Goal: Task Accomplishment & Management: Complete application form

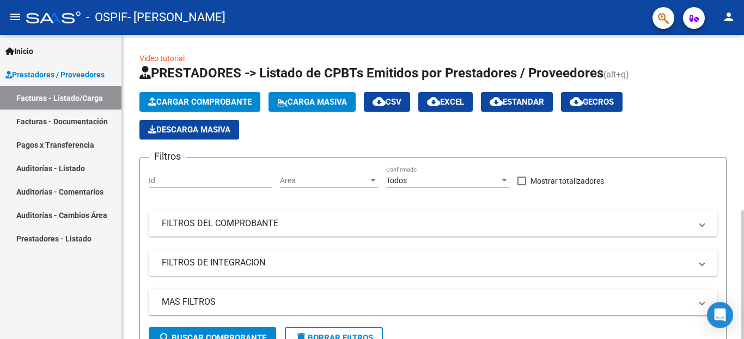
click at [182, 99] on span "Cargar Comprobante" at bounding box center [199, 102] width 103 height 10
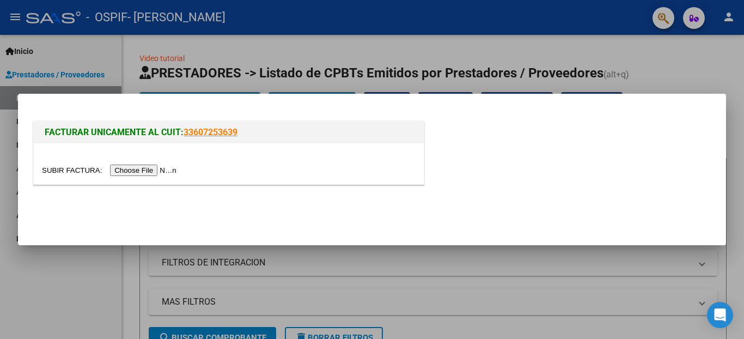
click at [77, 168] on input "file" at bounding box center [111, 169] width 138 height 11
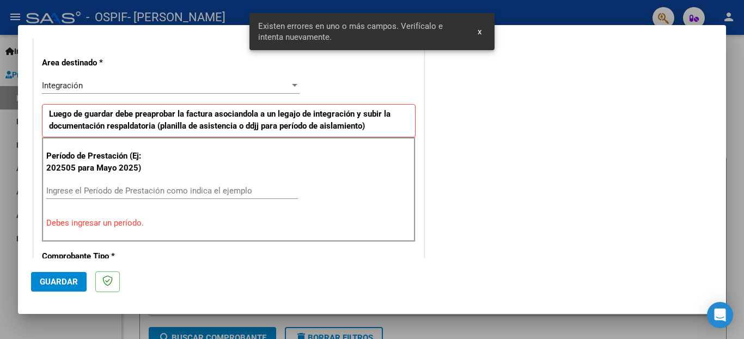
scroll to position [259, 0]
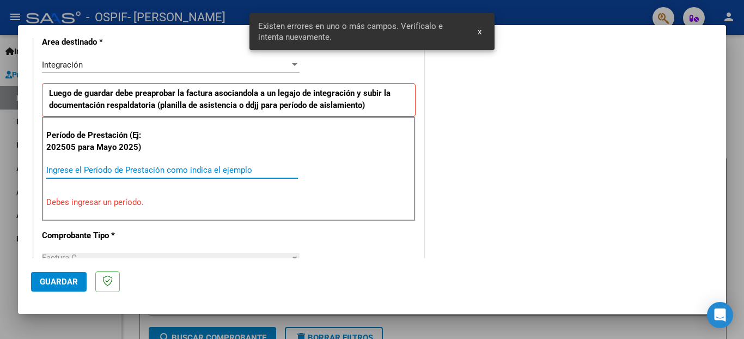
click at [108, 170] on input "Ingrese el Período de Prestación como indica el ejemplo" at bounding box center [172, 170] width 252 height 10
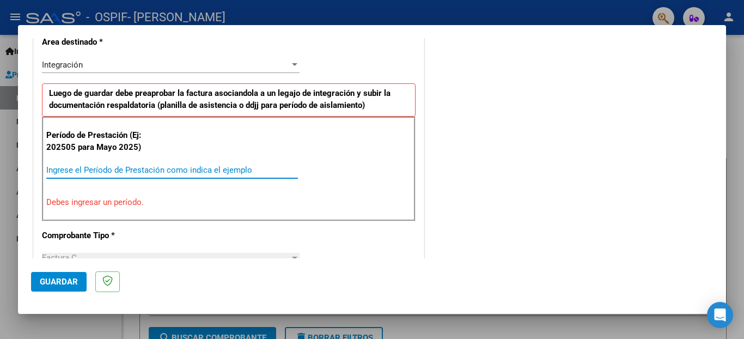
type input "2"
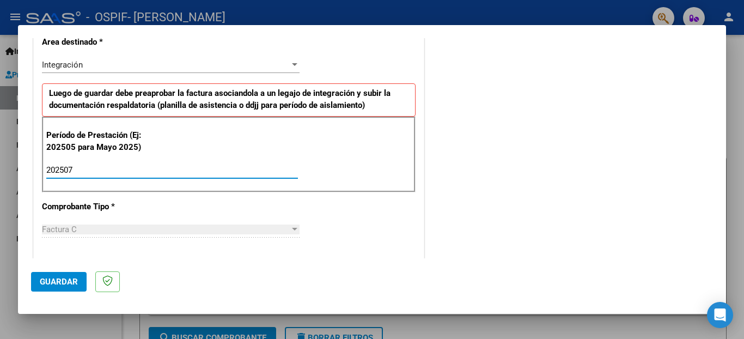
type input "202507"
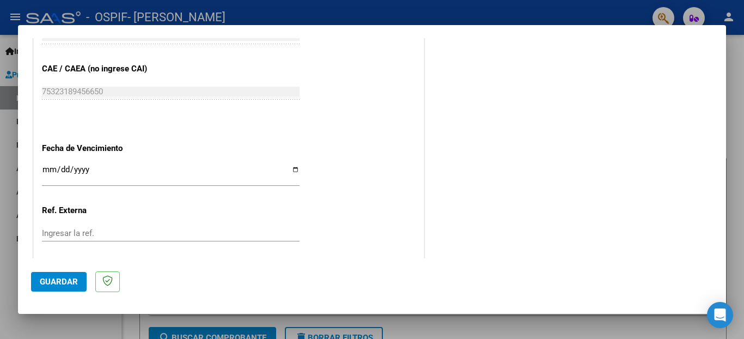
scroll to position [681, 0]
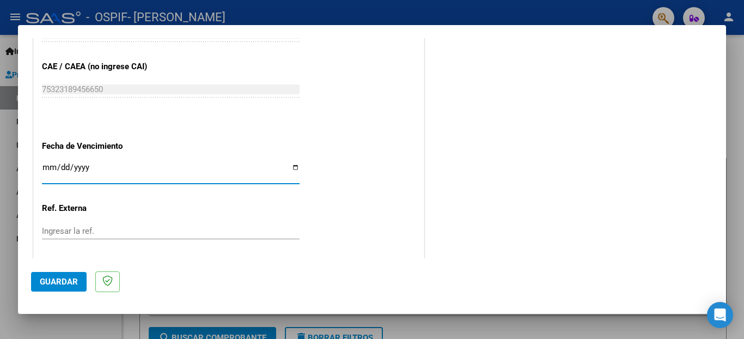
click at [291, 163] on input "Ingresar la fecha" at bounding box center [171, 171] width 258 height 17
type input "2025-10-06"
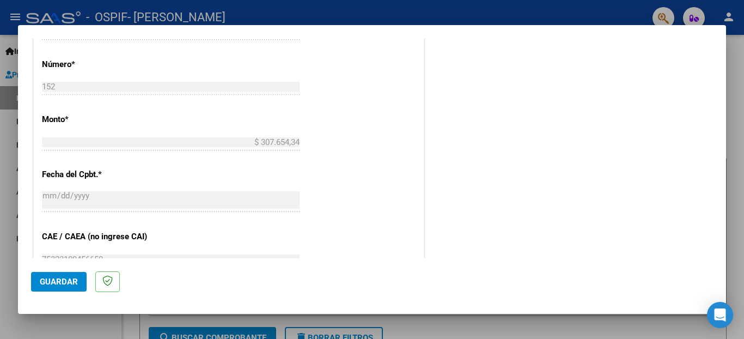
scroll to position [725, 0]
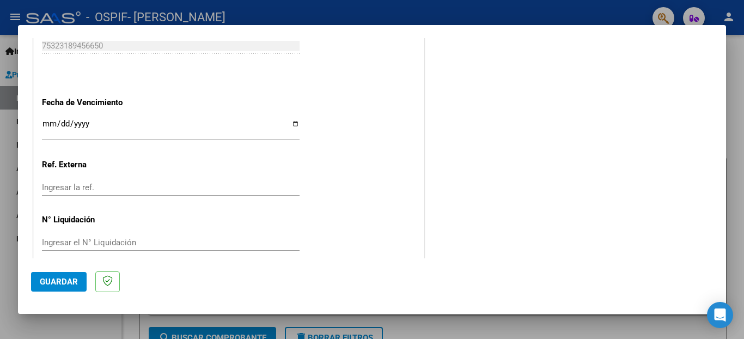
click at [56, 272] on mat-dialog-actions "Guardar" at bounding box center [372, 279] width 682 height 43
click at [56, 281] on span "Guardar" at bounding box center [59, 282] width 38 height 10
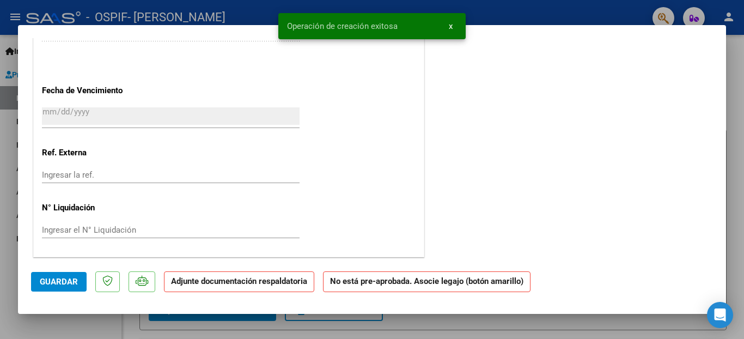
scroll to position [0, 0]
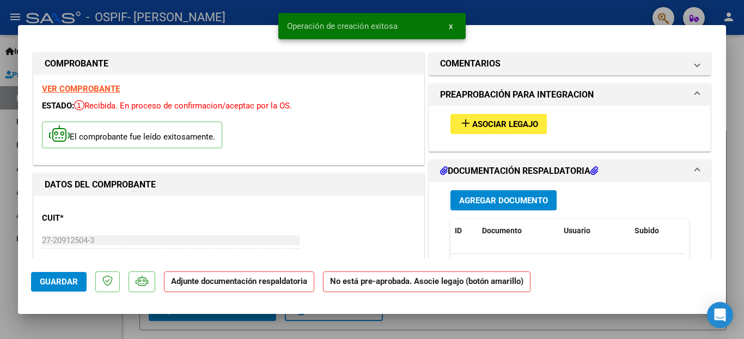
click at [481, 121] on span "Asociar Legajo" at bounding box center [505, 124] width 66 height 10
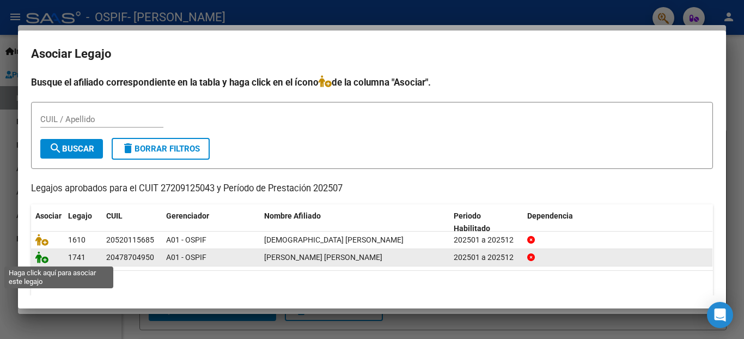
click at [38, 259] on icon at bounding box center [41, 257] width 13 height 12
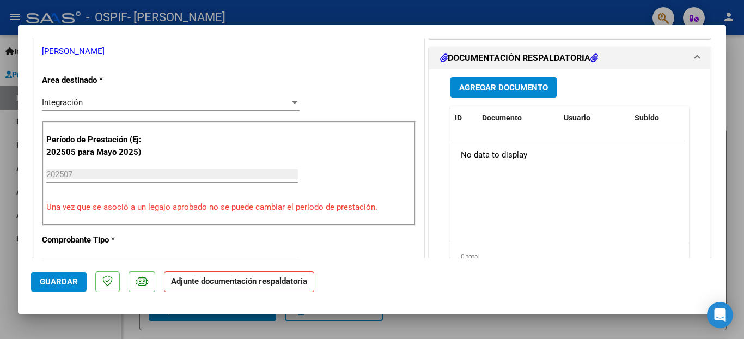
scroll to position [244, 0]
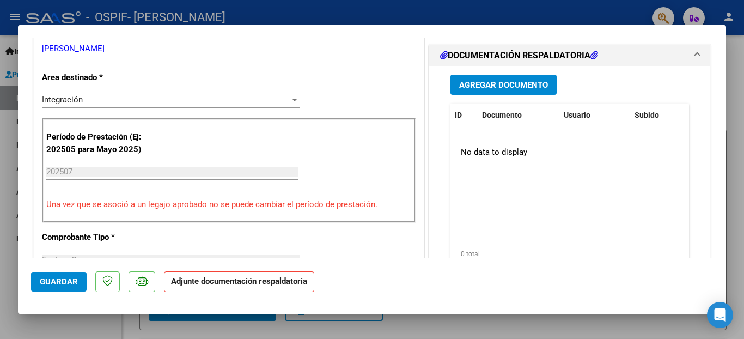
click at [519, 85] on span "Agregar Documento" at bounding box center [503, 85] width 89 height 10
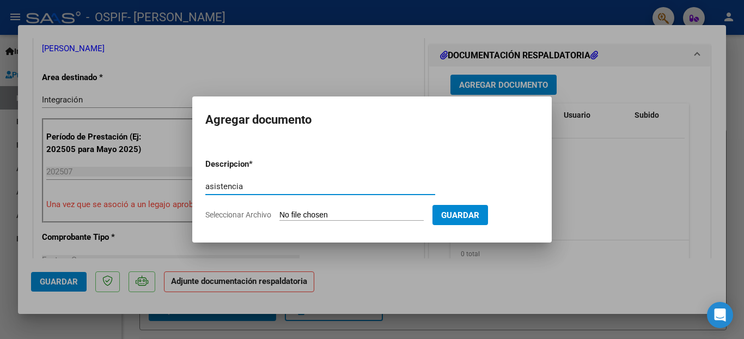
type input "asistencia"
click at [309, 213] on input "Seleccionar Archivo" at bounding box center [351, 215] width 144 height 10
type input "C:\fakepath\img373.jpg"
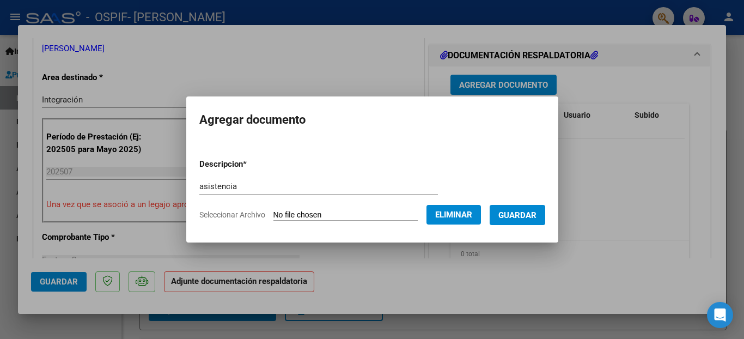
click at [493, 217] on button "Guardar" at bounding box center [518, 215] width 56 height 20
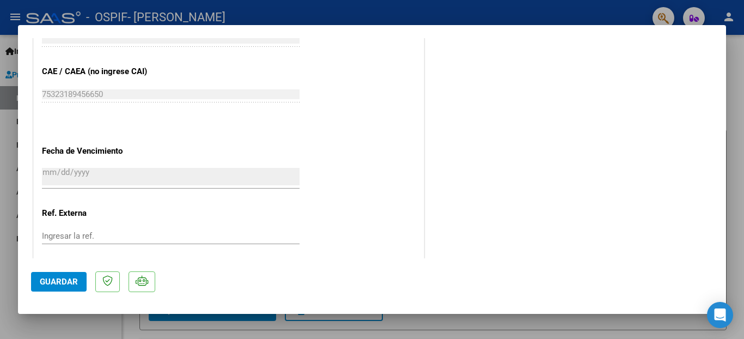
scroll to position [741, 0]
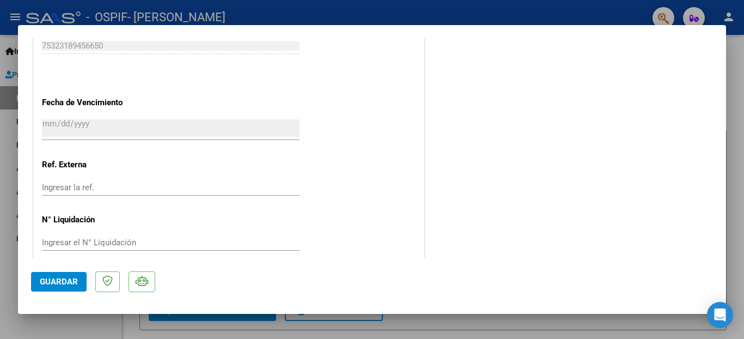
click at [59, 282] on span "Guardar" at bounding box center [59, 282] width 38 height 10
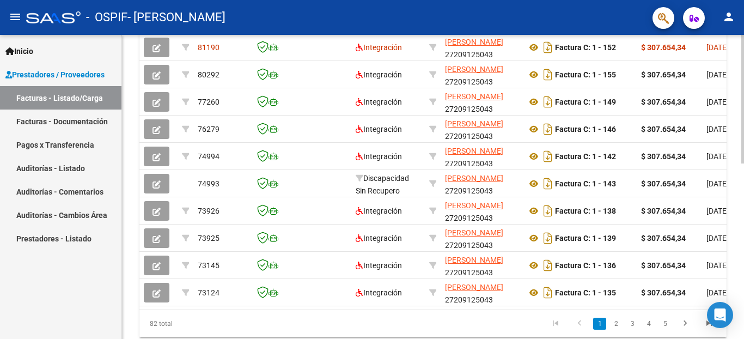
scroll to position [369, 0]
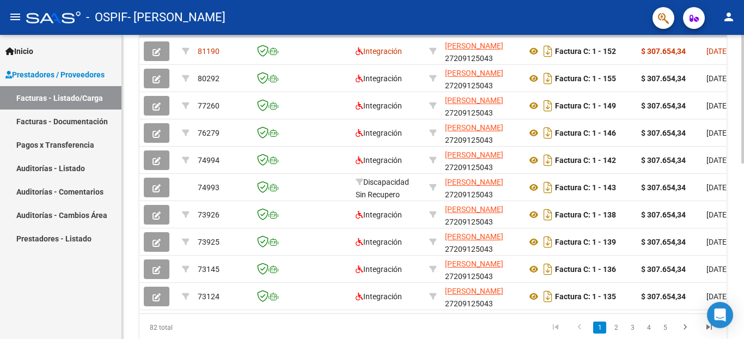
click at [743, 163] on div at bounding box center [742, 99] width 3 height 129
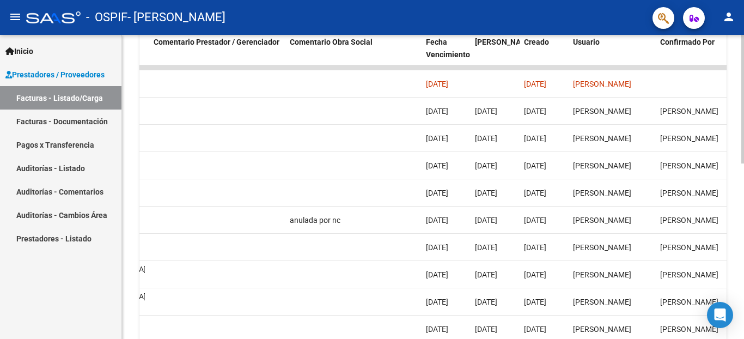
scroll to position [338, 0]
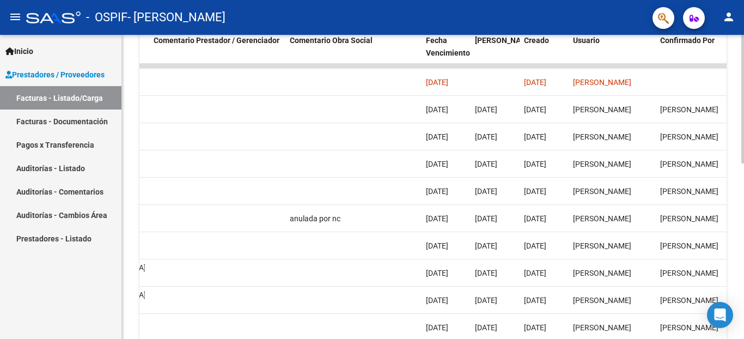
click at [743, 163] on div at bounding box center [742, 99] width 3 height 129
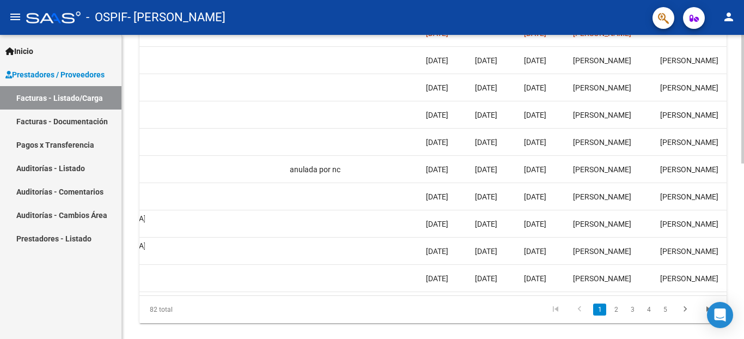
click at [743, 163] on div at bounding box center [742, 99] width 3 height 129
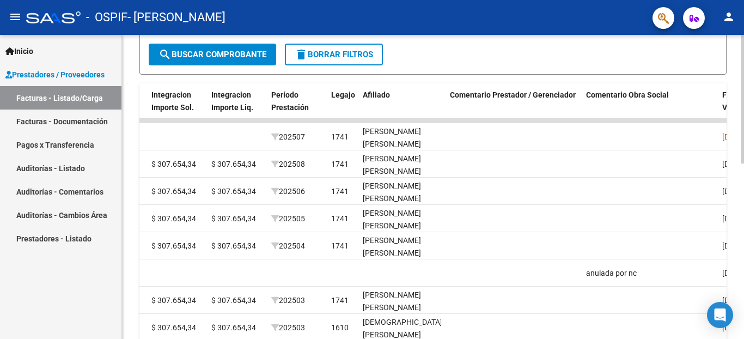
scroll to position [255, 0]
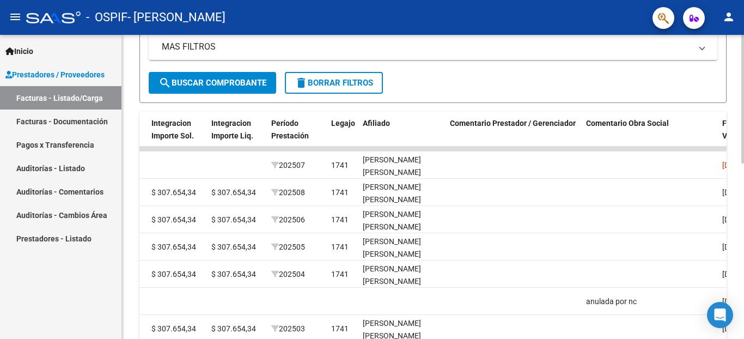
click at [743, 163] on div at bounding box center [742, 99] width 3 height 129
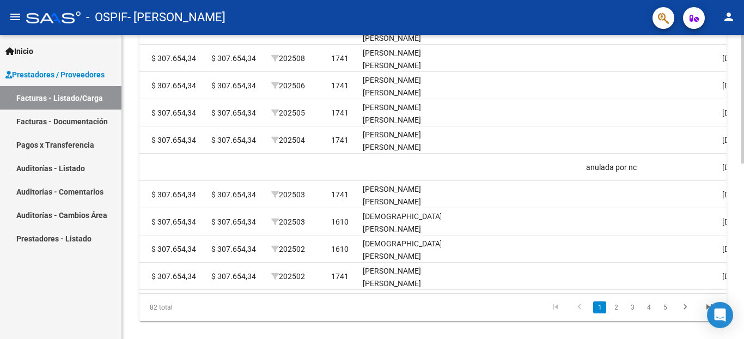
scroll to position [390, 0]
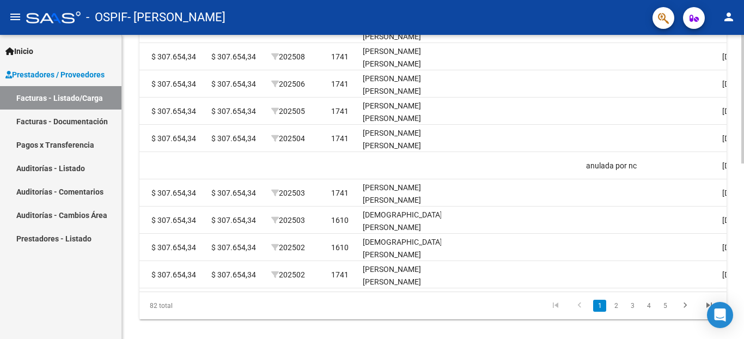
click at [743, 163] on div at bounding box center [742, 99] width 3 height 129
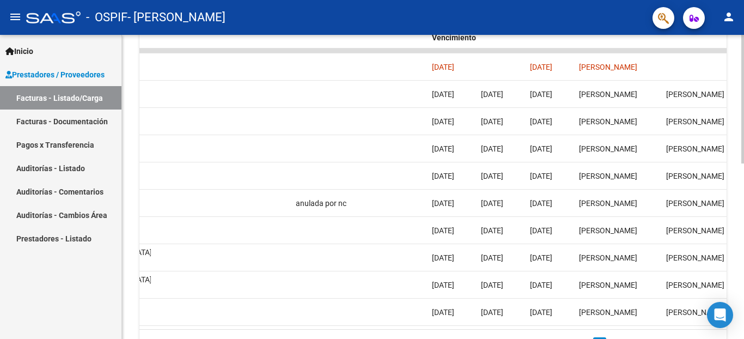
scroll to position [350, 0]
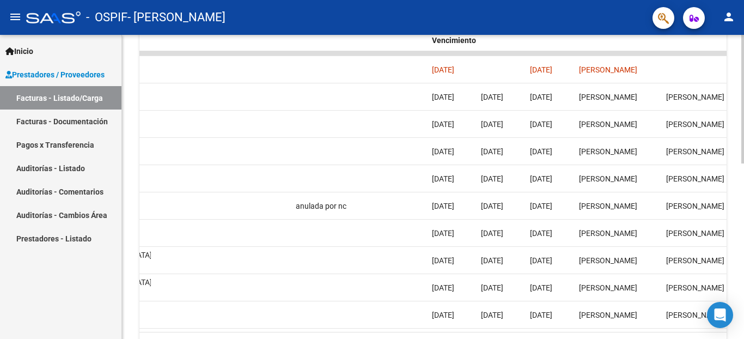
click at [738, 243] on div "Video tutorial PRESTADORES -> Listado de CPBTs Emitidos por Prestadores / Prove…" at bounding box center [434, 39] width 625 height 709
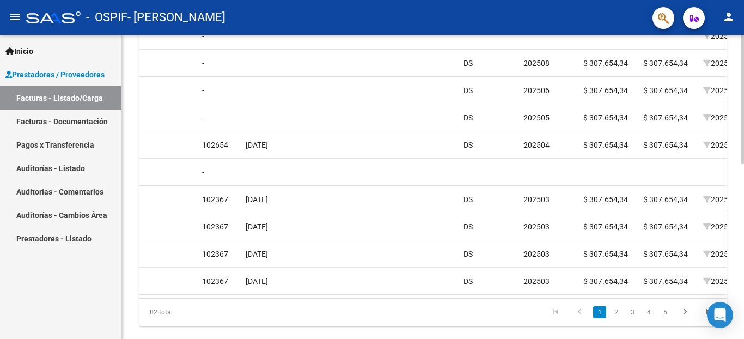
scroll to position [381, 0]
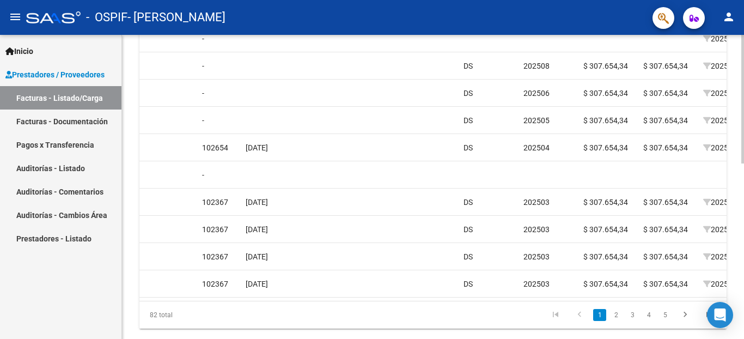
click at [743, 163] on div at bounding box center [742, 99] width 3 height 129
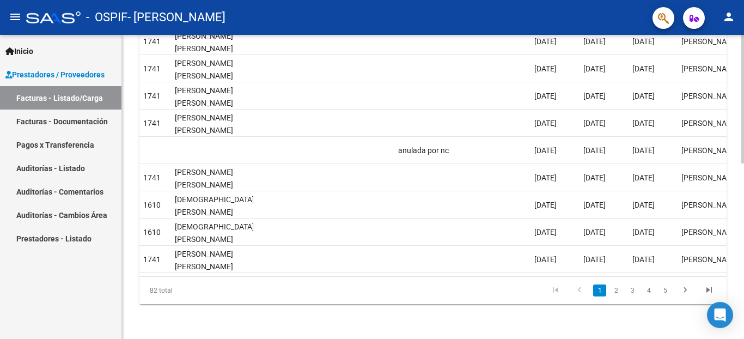
scroll to position [413, 0]
click at [743, 163] on div at bounding box center [742, 99] width 3 height 129
click at [616, 292] on link "2" at bounding box center [615, 290] width 13 height 12
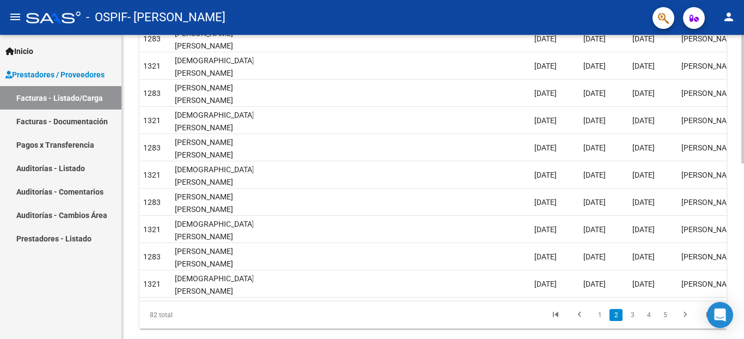
scroll to position [383, 0]
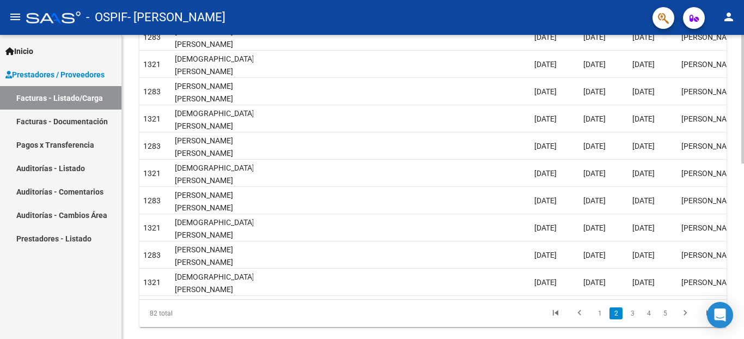
click at [743, 163] on div at bounding box center [742, 99] width 3 height 129
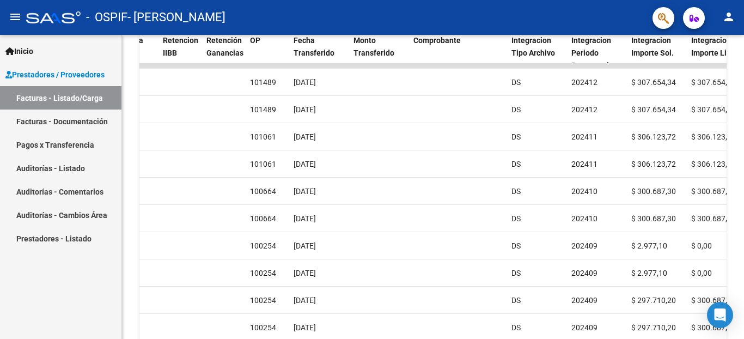
scroll to position [336, 0]
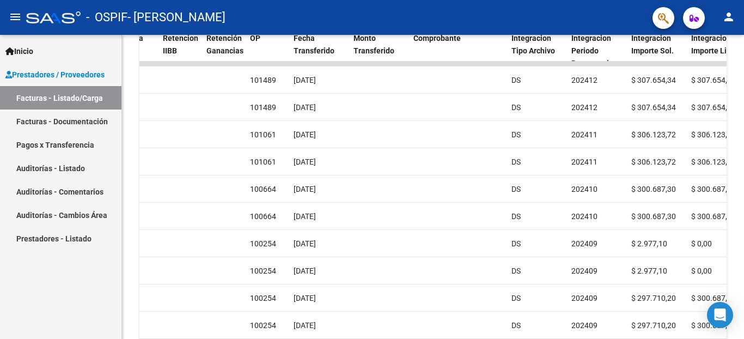
click at [743, 163] on div at bounding box center [742, 99] width 3 height 129
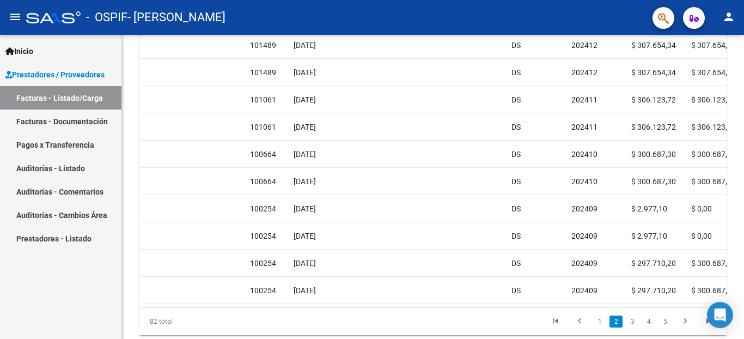
scroll to position [376, 0]
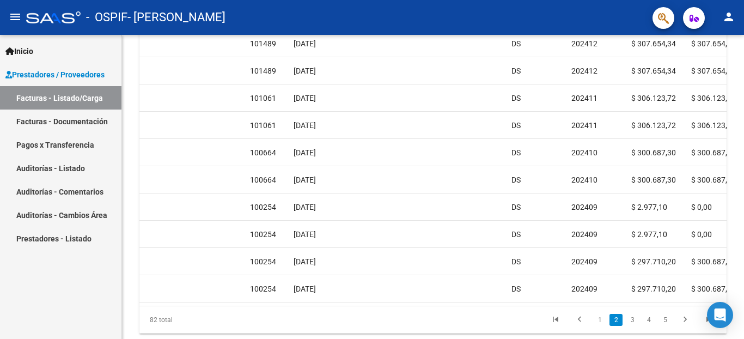
click at [743, 163] on div at bounding box center [742, 99] width 3 height 129
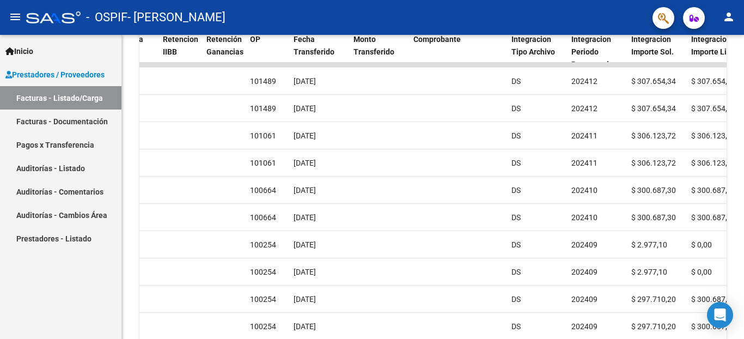
scroll to position [340, 0]
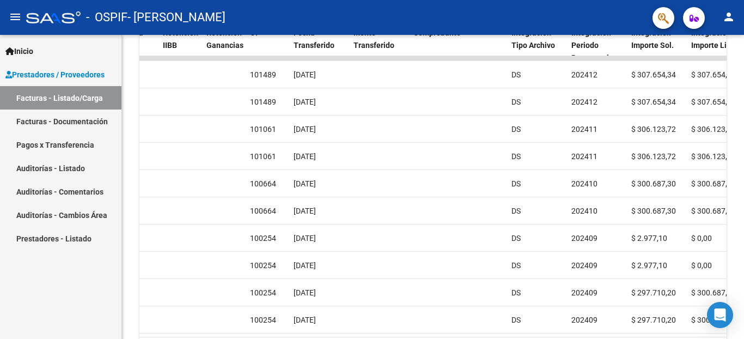
click at [743, 163] on div at bounding box center [742, 99] width 3 height 129
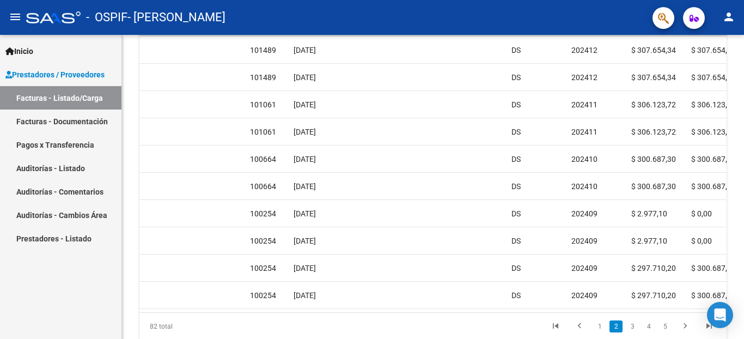
click at [743, 163] on div at bounding box center [742, 99] width 3 height 129
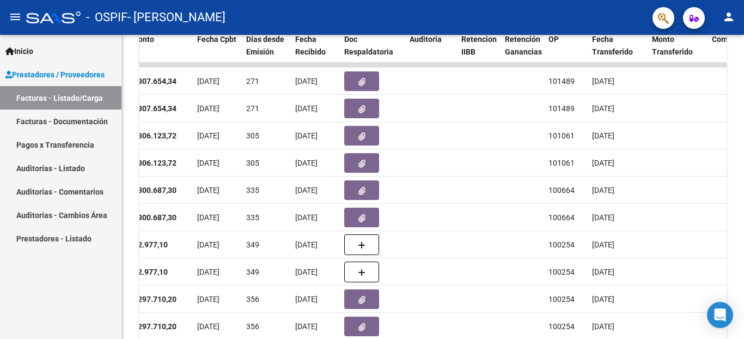
scroll to position [338, 0]
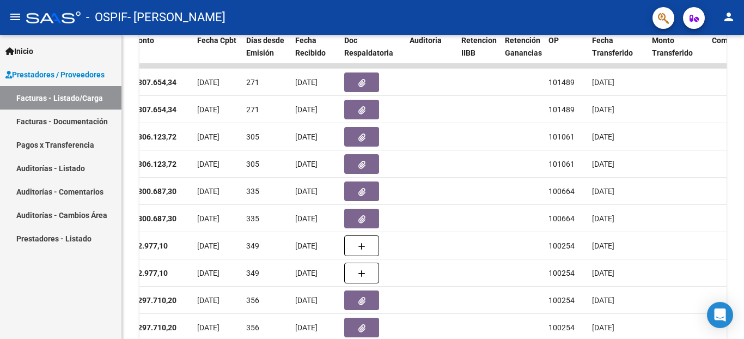
click at [743, 163] on div at bounding box center [742, 99] width 3 height 129
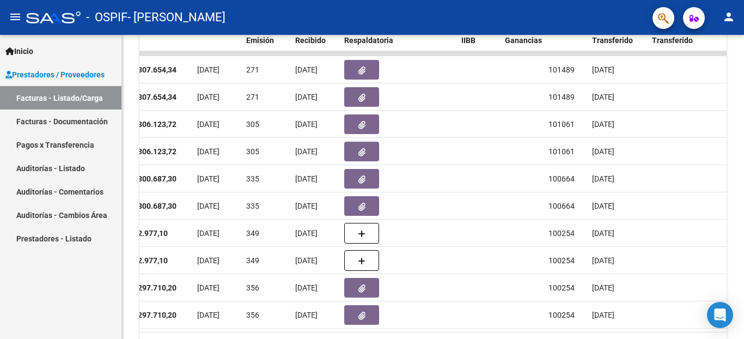
scroll to position [354, 0]
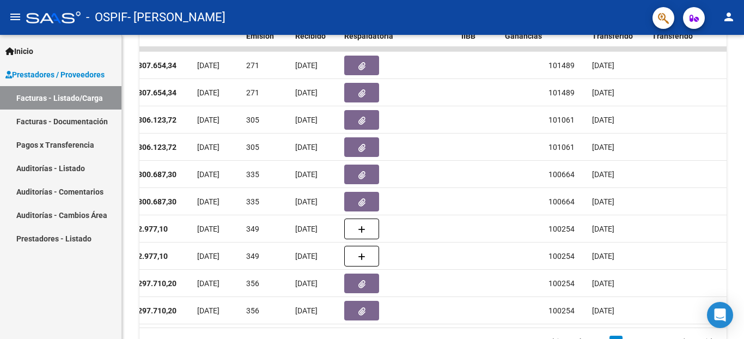
click at [743, 163] on div at bounding box center [742, 99] width 3 height 129
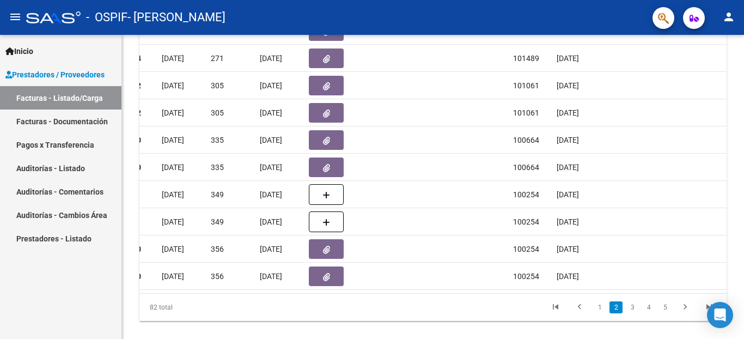
scroll to position [393, 0]
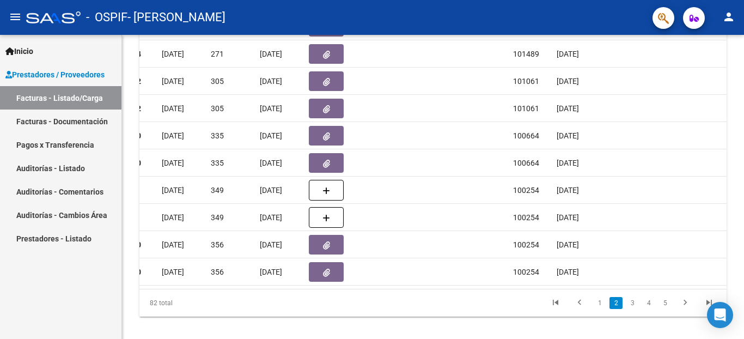
click at [743, 163] on div at bounding box center [742, 99] width 3 height 129
click at [599, 309] on link "1" at bounding box center [599, 303] width 13 height 12
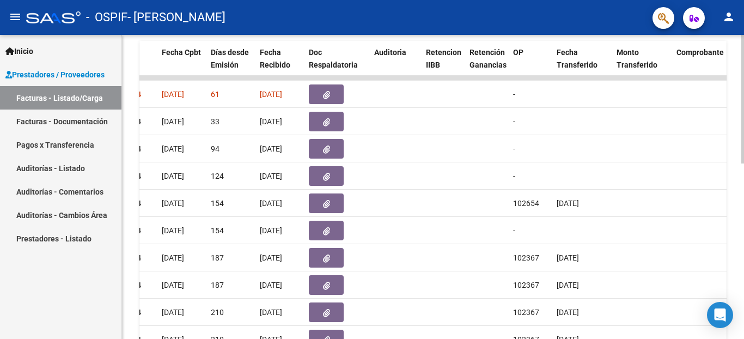
scroll to position [415, 0]
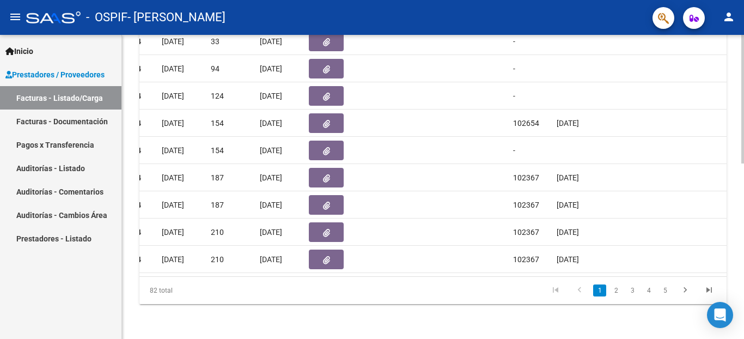
click at [742, 163] on div at bounding box center [742, 99] width 3 height 129
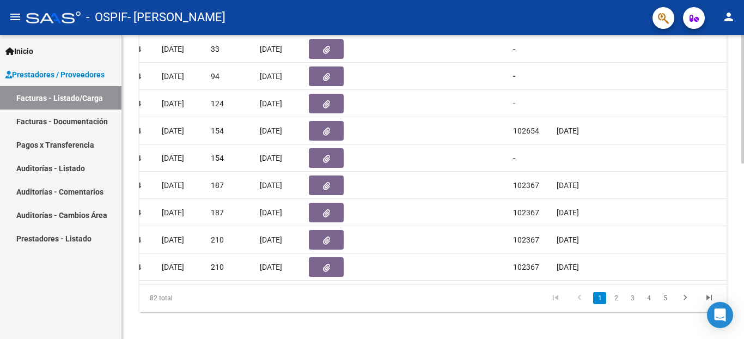
scroll to position [397, 0]
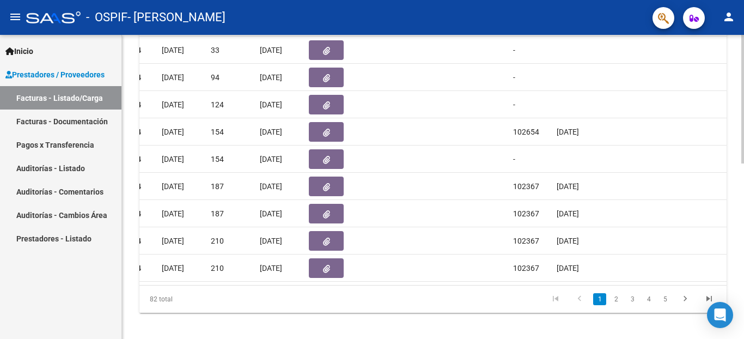
click at [743, 163] on div at bounding box center [742, 99] width 3 height 129
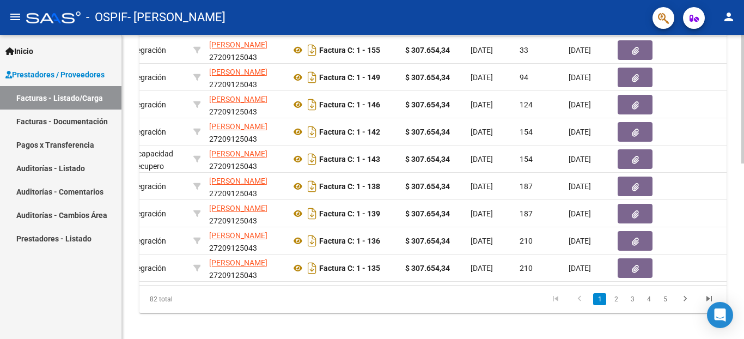
scroll to position [0, 238]
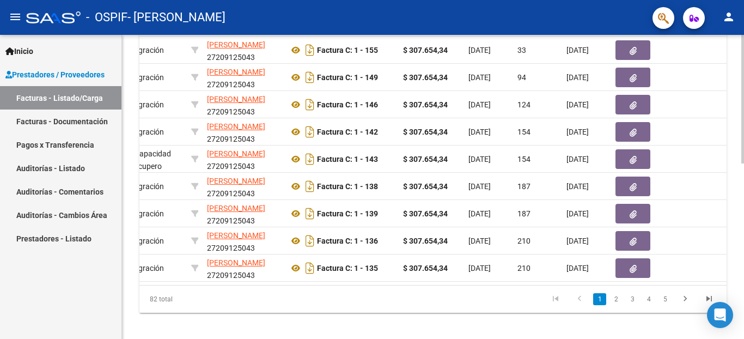
drag, startPoint x: 292, startPoint y: 298, endPoint x: 301, endPoint y: 301, distance: 9.0
click at [301, 300] on div "82 total 1 2 3 4 5" at bounding box center [432, 298] width 587 height 27
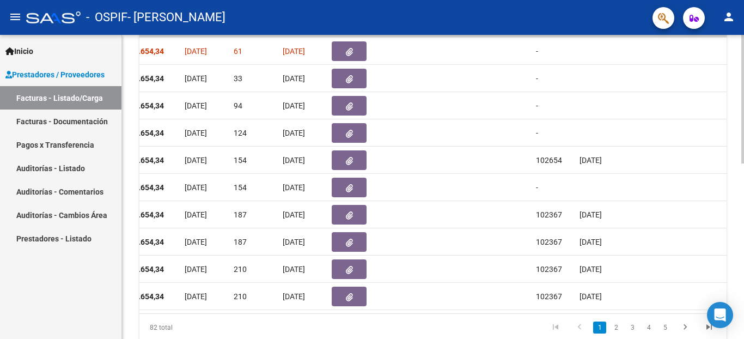
scroll to position [370, 0]
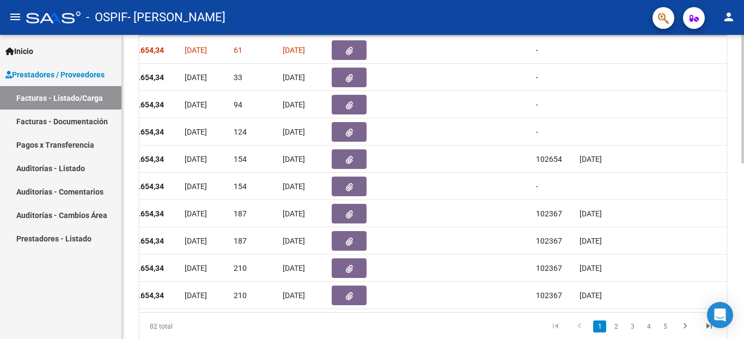
click at [743, 163] on div at bounding box center [742, 99] width 3 height 129
click at [617, 332] on link "2" at bounding box center [615, 326] width 13 height 12
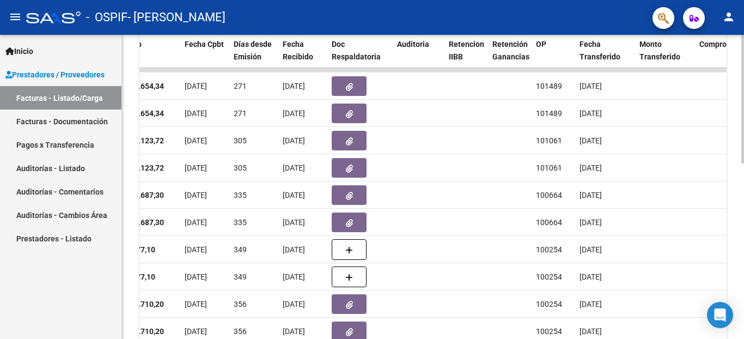
scroll to position [332, 0]
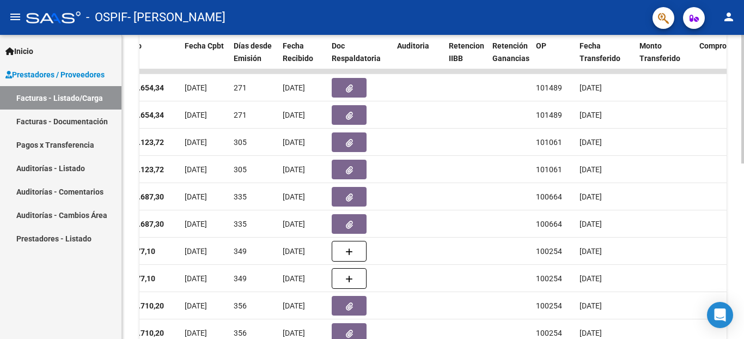
click at [743, 163] on div at bounding box center [742, 99] width 3 height 129
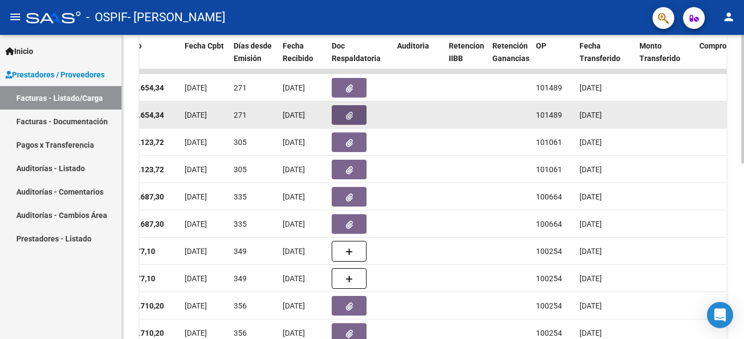
click at [350, 112] on icon "button" at bounding box center [349, 116] width 7 height 8
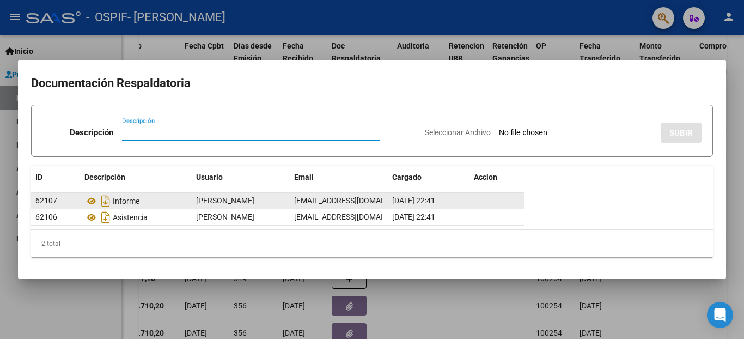
click at [323, 205] on div "[EMAIL_ADDRESS][DOMAIN_NAME]" at bounding box center [338, 200] width 89 height 13
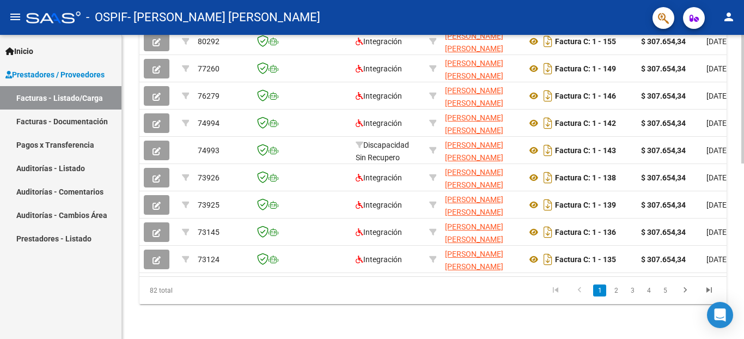
scroll to position [409, 0]
click at [741, 163] on div at bounding box center [742, 99] width 3 height 129
click at [615, 291] on link "2" at bounding box center [615, 290] width 13 height 12
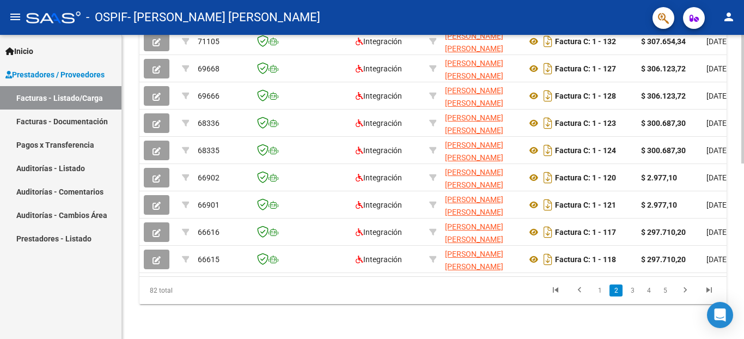
click at [743, 163] on div at bounding box center [742, 99] width 3 height 129
click at [597, 294] on link "1" at bounding box center [599, 290] width 13 height 12
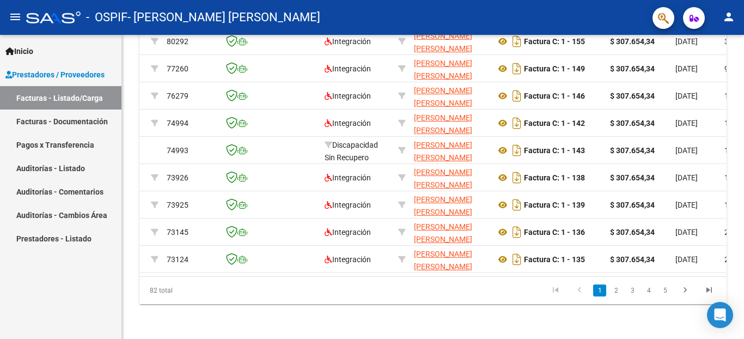
scroll to position [0, 77]
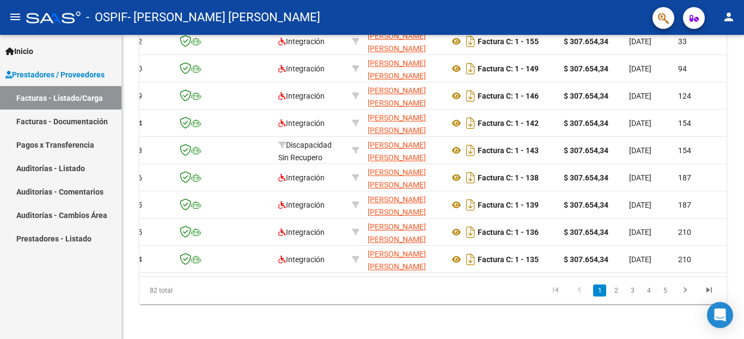
drag, startPoint x: 247, startPoint y: 278, endPoint x: 257, endPoint y: 282, distance: 10.8
click at [257, 282] on div "82 total 1 2 3 4 5" at bounding box center [432, 290] width 587 height 27
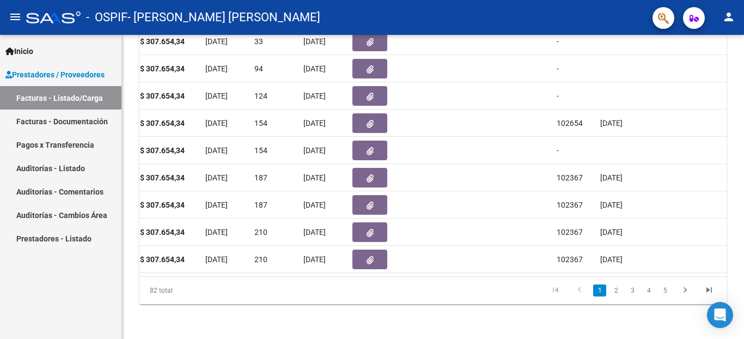
scroll to position [389, 0]
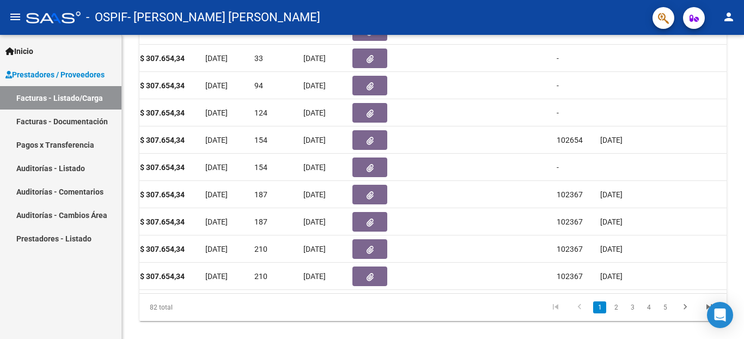
click at [743, 163] on div at bounding box center [742, 99] width 3 height 129
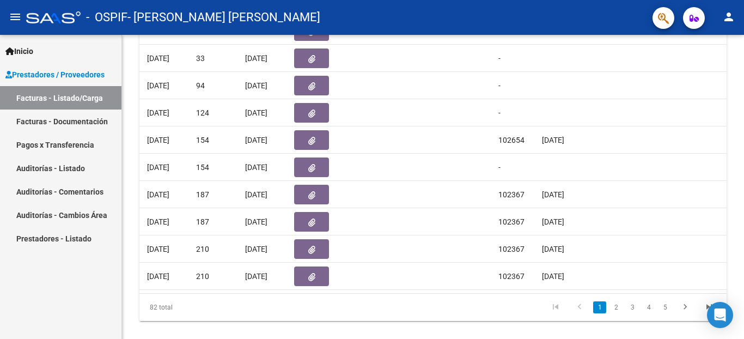
scroll to position [0, 586]
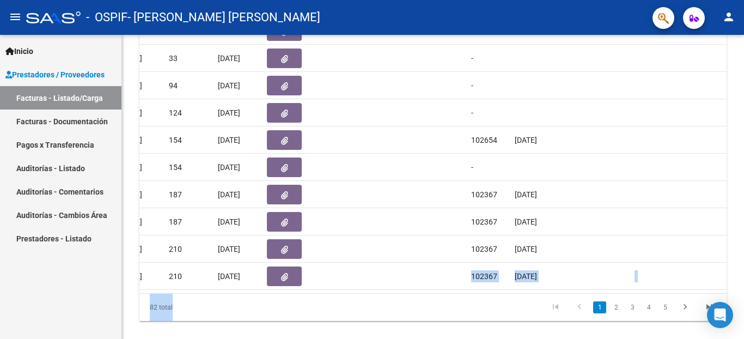
drag, startPoint x: 380, startPoint y: 303, endPoint x: 370, endPoint y: 299, distance: 11.0
click at [370, 299] on datatable-footer "82 total 1 2 3 4 5" at bounding box center [432, 307] width 587 height 28
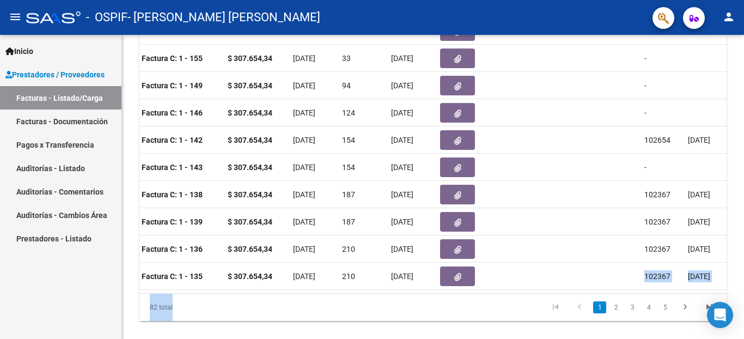
scroll to position [0, 421]
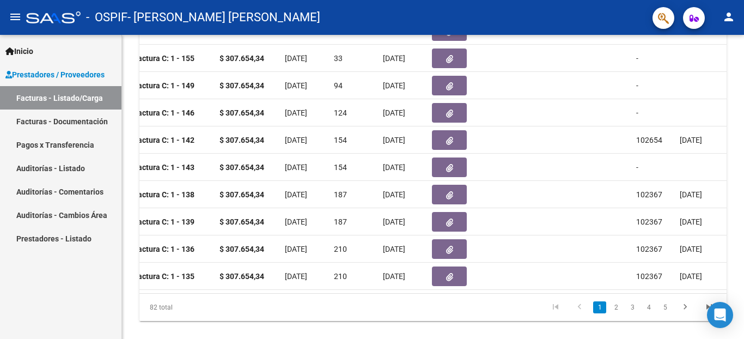
drag, startPoint x: 298, startPoint y: 320, endPoint x: 293, endPoint y: 309, distance: 11.9
click at [293, 312] on datatable-pager "1 2 3 4 5" at bounding box center [490, 307] width 461 height 19
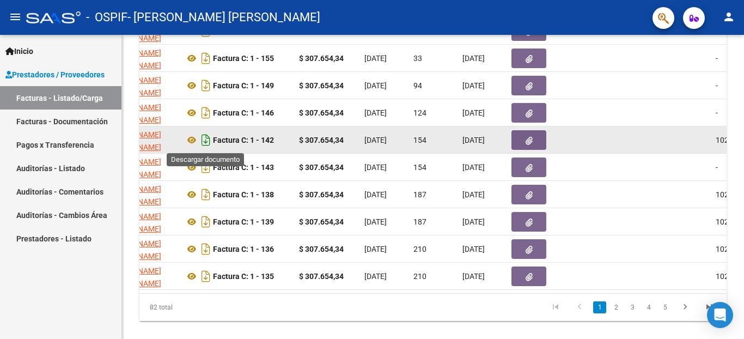
click at [208, 142] on icon "Descargar documento" at bounding box center [206, 139] width 14 height 17
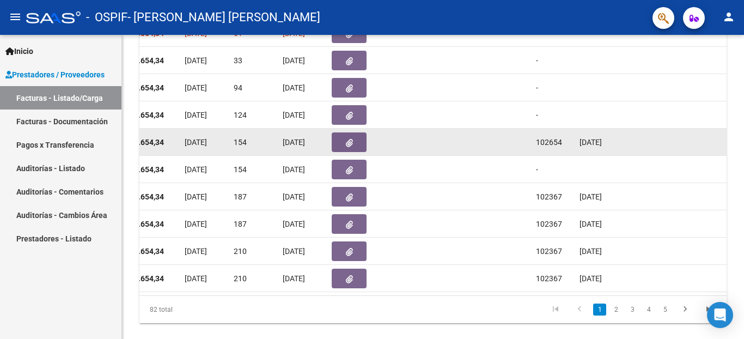
scroll to position [388, 0]
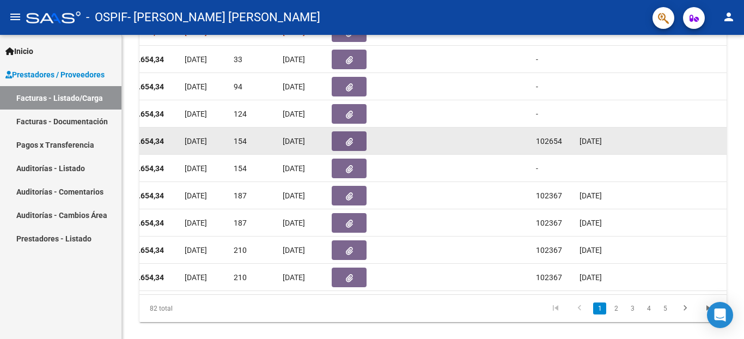
click at [743, 163] on div at bounding box center [742, 99] width 3 height 129
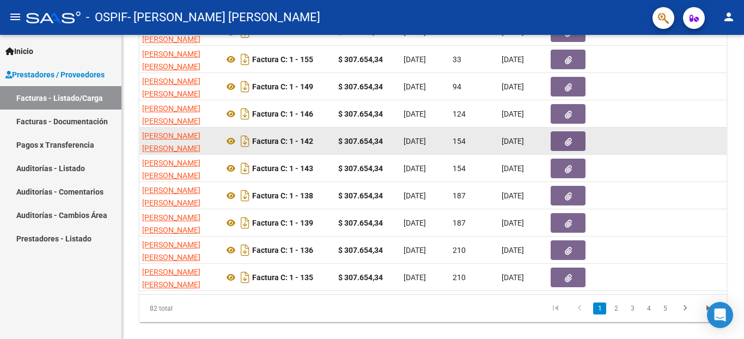
scroll to position [0, 301]
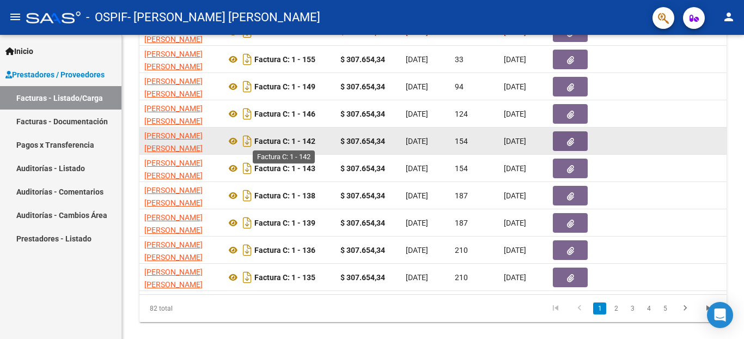
click at [310, 144] on strong "Factura C: 1 - 142" at bounding box center [284, 141] width 61 height 9
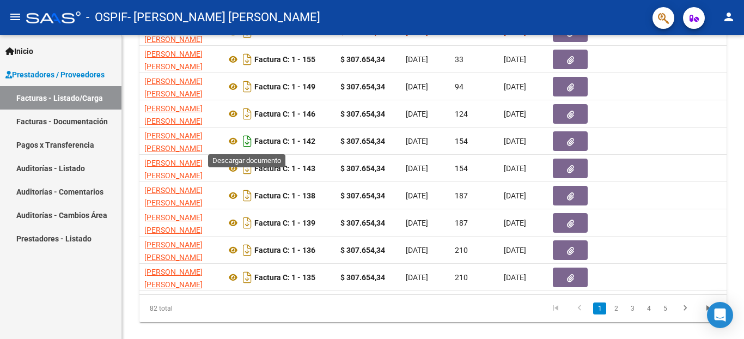
click at [249, 143] on icon "Descargar documento" at bounding box center [247, 140] width 14 height 17
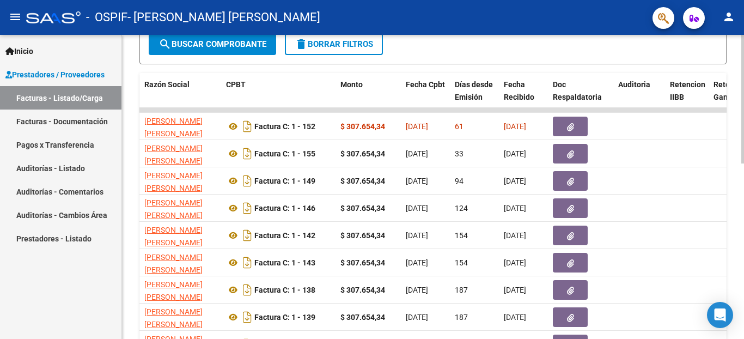
scroll to position [289, 0]
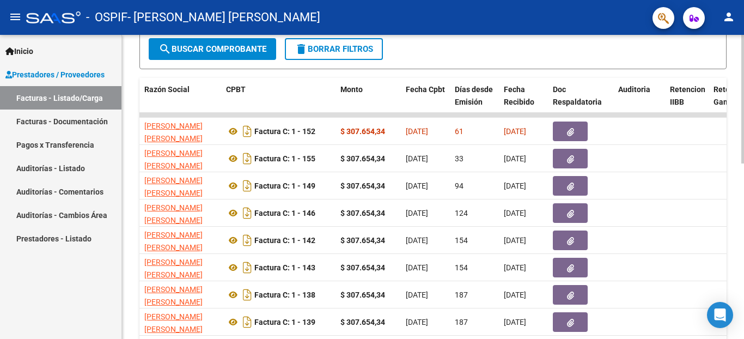
click at [743, 163] on div at bounding box center [742, 99] width 3 height 129
